Goal: Navigation & Orientation: Find specific page/section

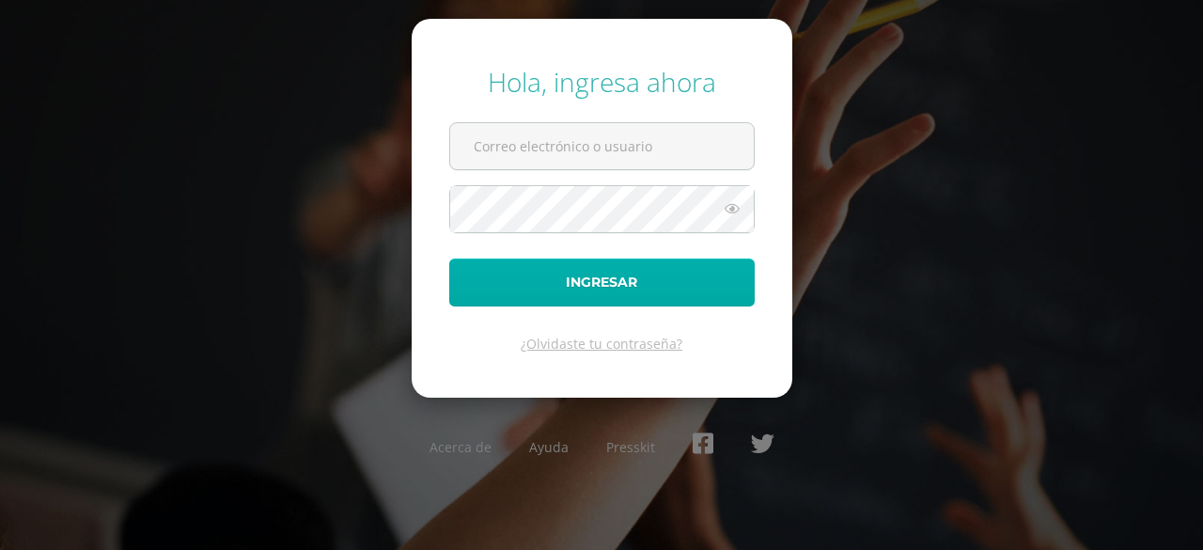
type input "virymuller@gmail.com"
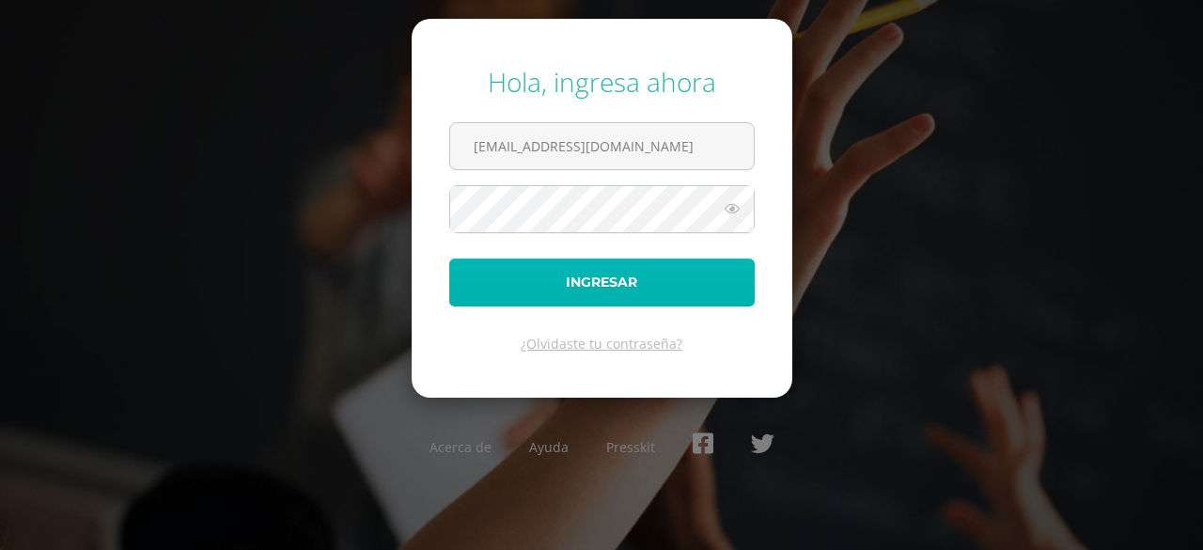
click at [596, 285] on button "Ingresar" at bounding box center [601, 282] width 305 height 48
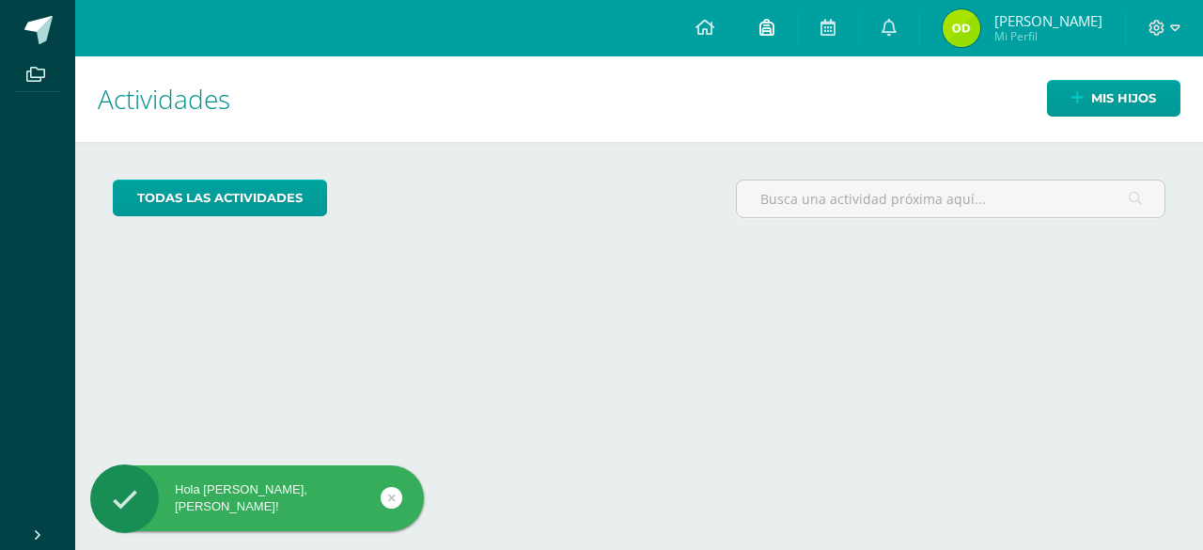
click at [774, 33] on icon at bounding box center [766, 27] width 15 height 17
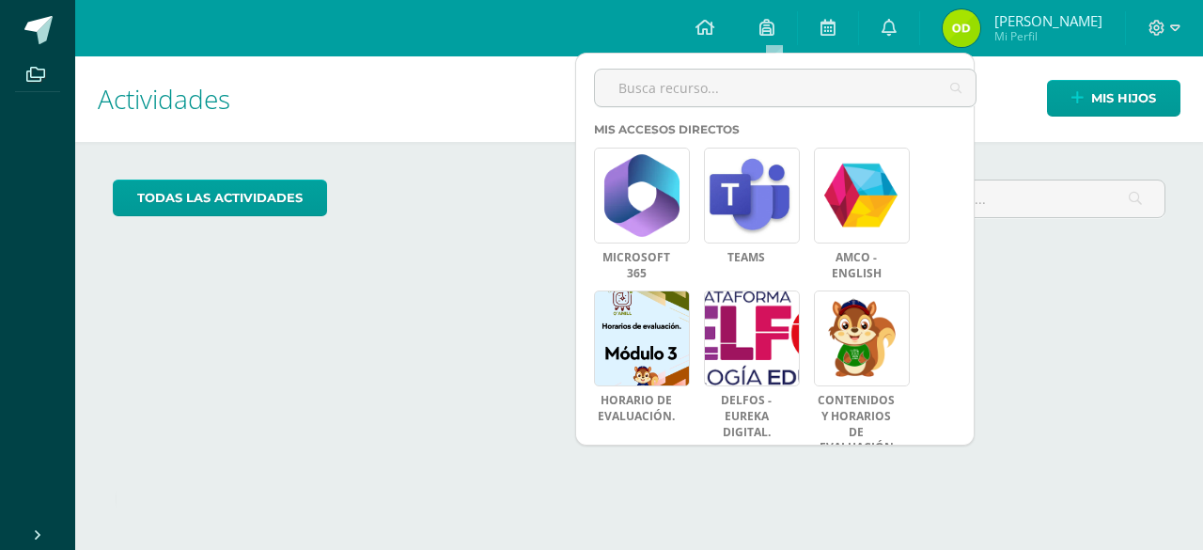
scroll to position [163, 0]
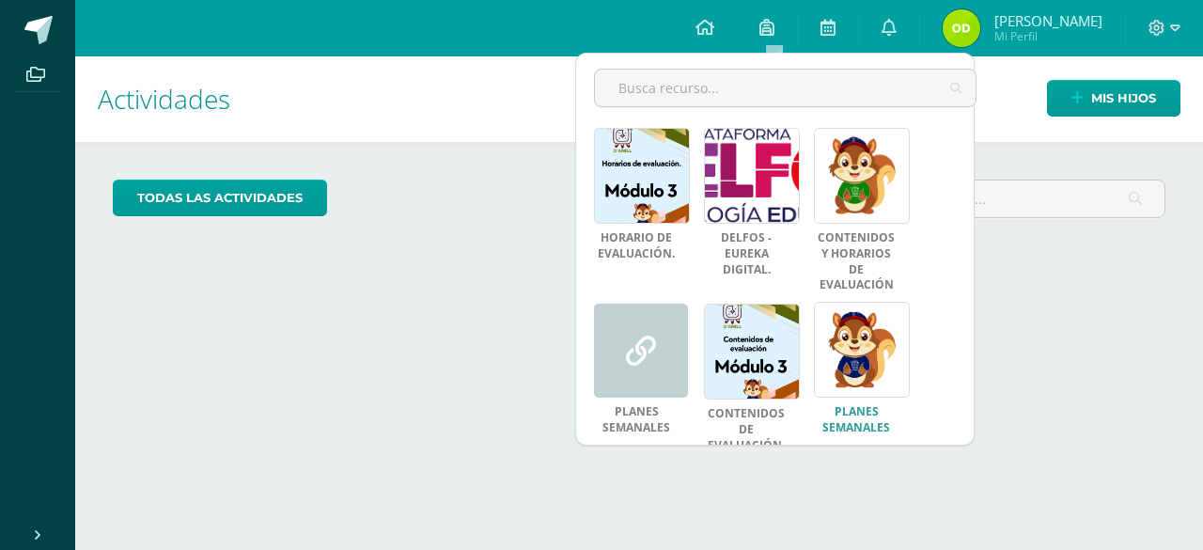
click at [877, 345] on link at bounding box center [862, 350] width 96 height 96
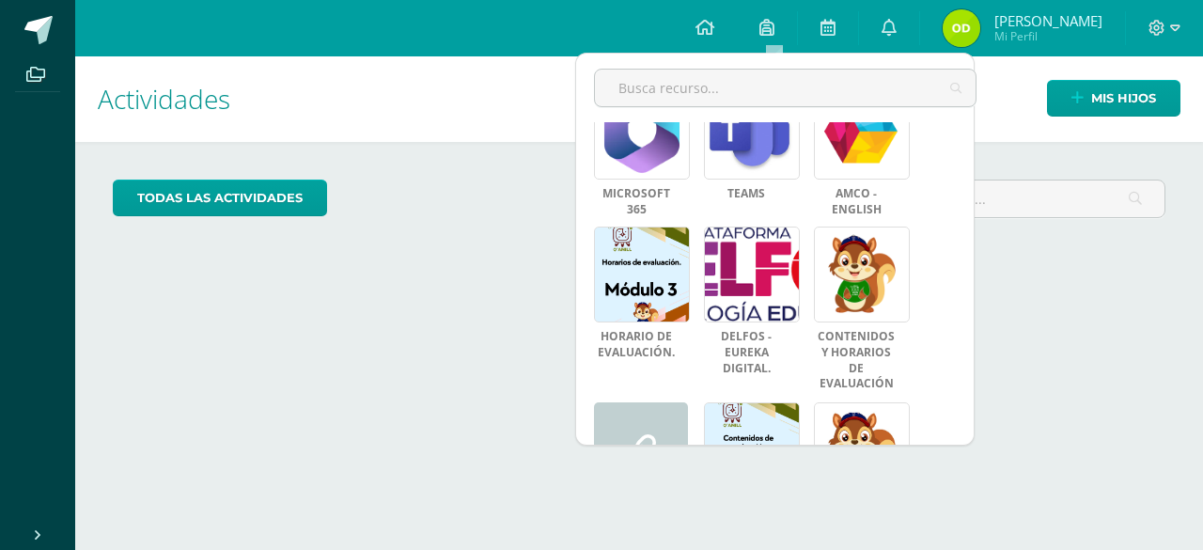
scroll to position [0, 0]
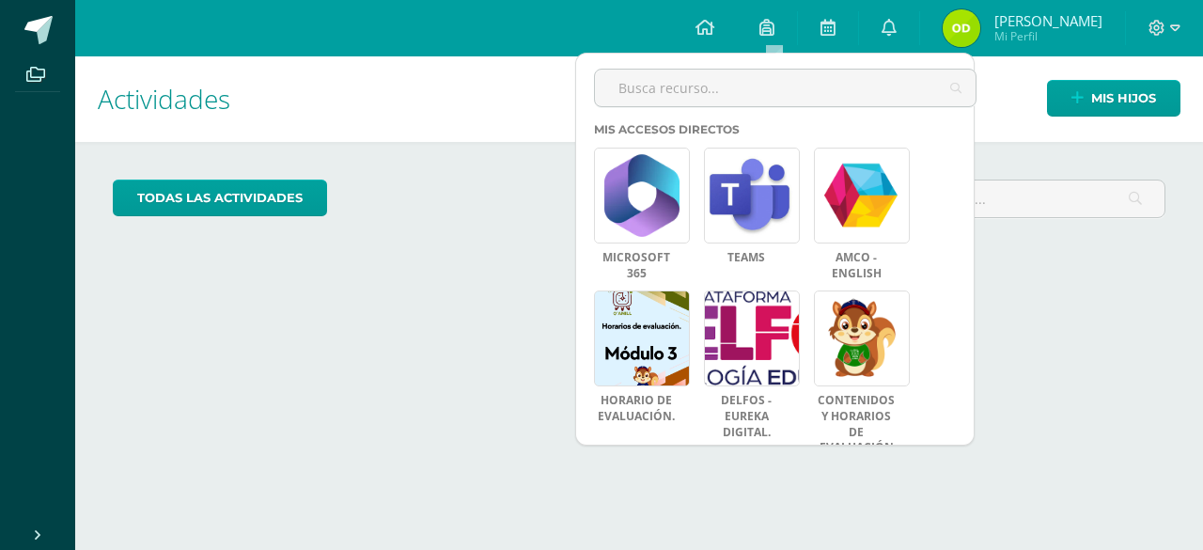
click at [323, 329] on div "Actividades Mis hijos todas las Actividades No tienes actividades Échale un vis…" at bounding box center [639, 302] width 1143 height 493
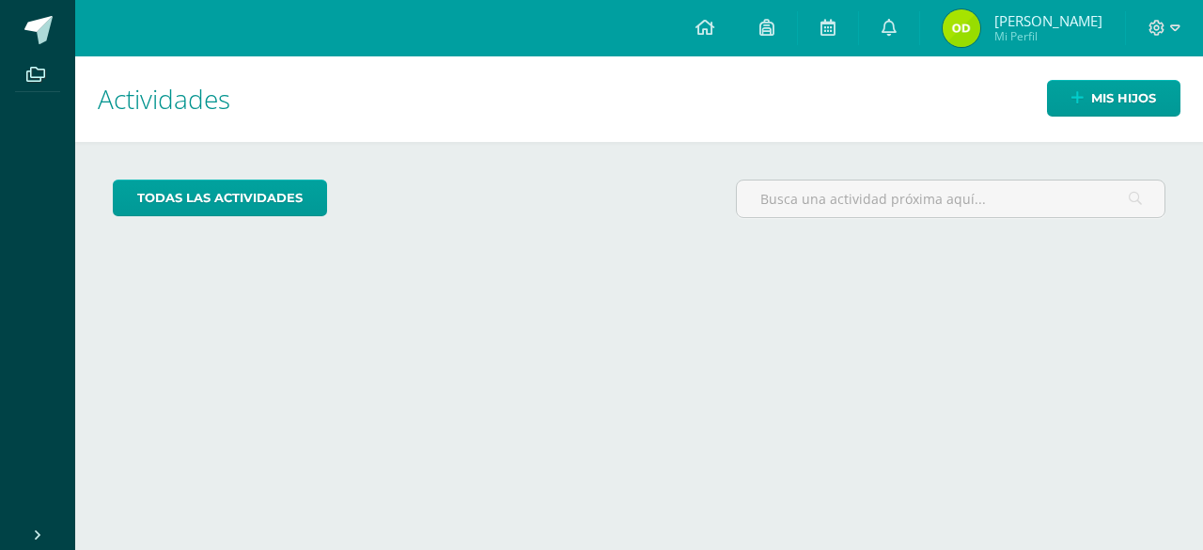
click at [1137, 25] on div at bounding box center [1164, 28] width 77 height 56
click at [1160, 33] on icon at bounding box center [1156, 28] width 17 height 17
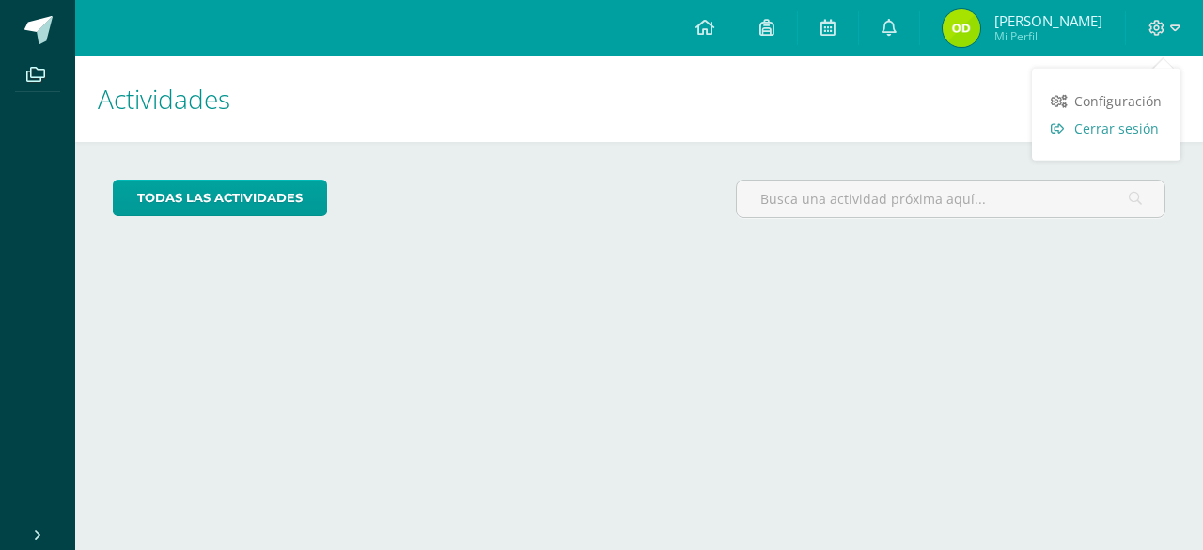
click at [1130, 134] on span "Cerrar sesión" at bounding box center [1116, 128] width 85 height 18
